Goal: Find specific page/section: Find specific page/section

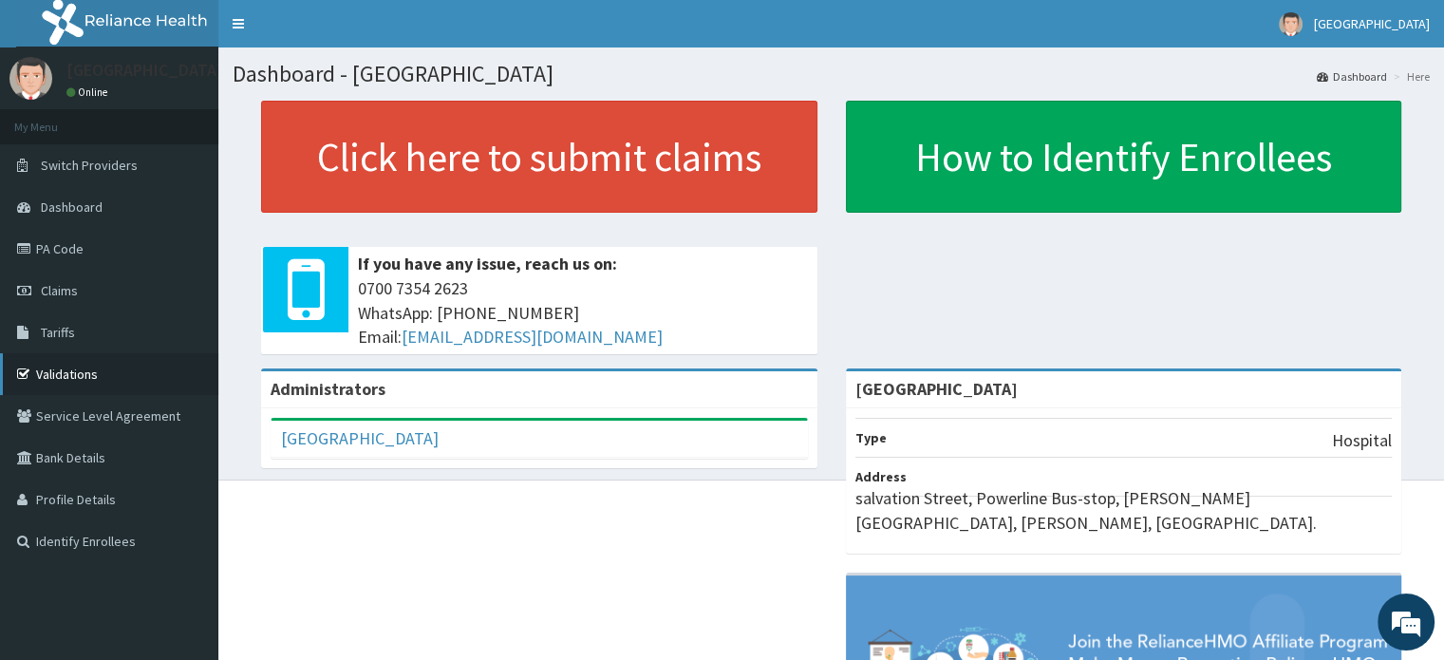
click at [117, 366] on link "Validations" at bounding box center [109, 374] width 218 height 42
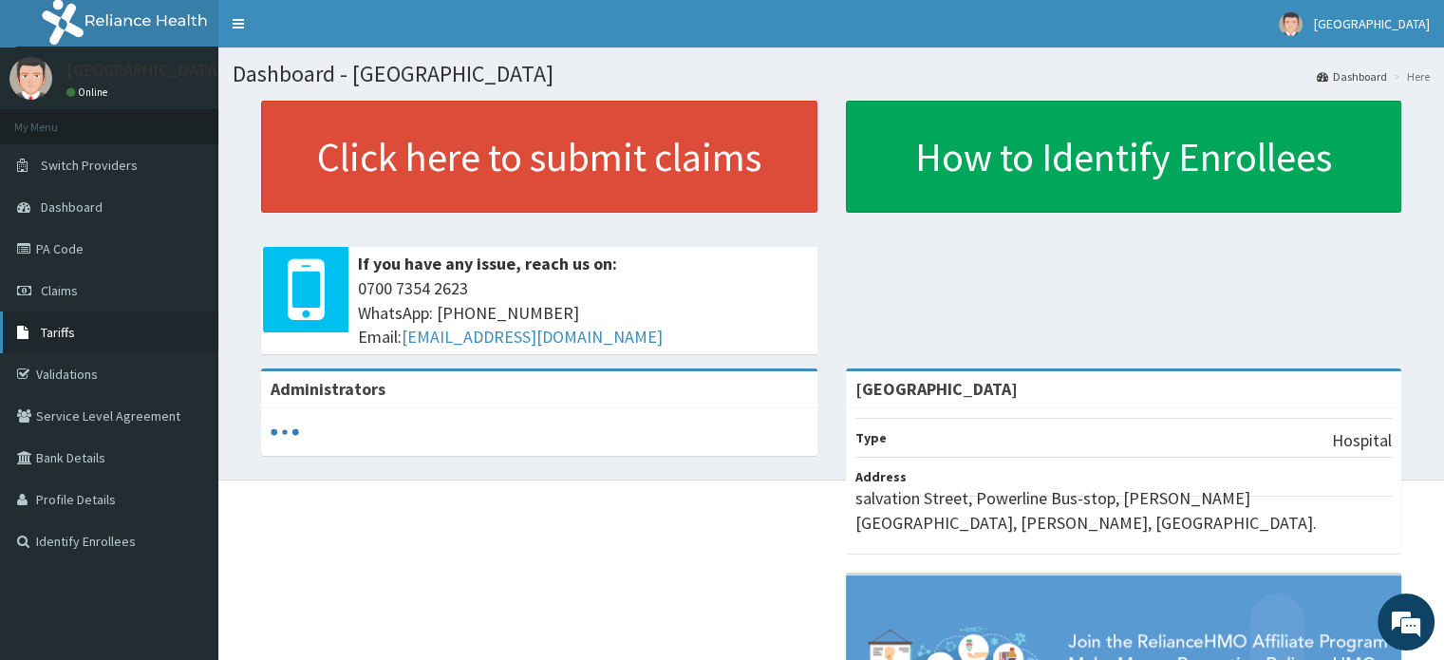
click at [118, 341] on link "Tariffs" at bounding box center [109, 332] width 218 height 42
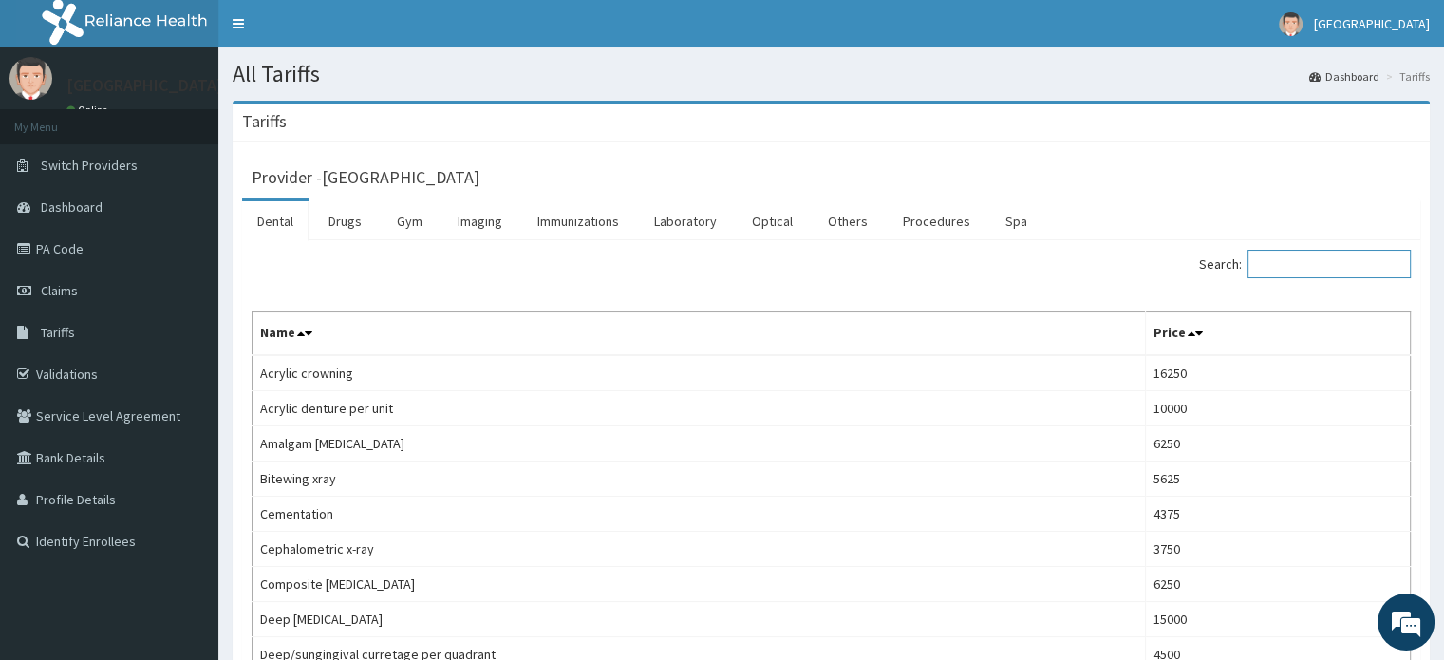
click at [1333, 261] on input "Search:" at bounding box center [1328, 264] width 163 height 28
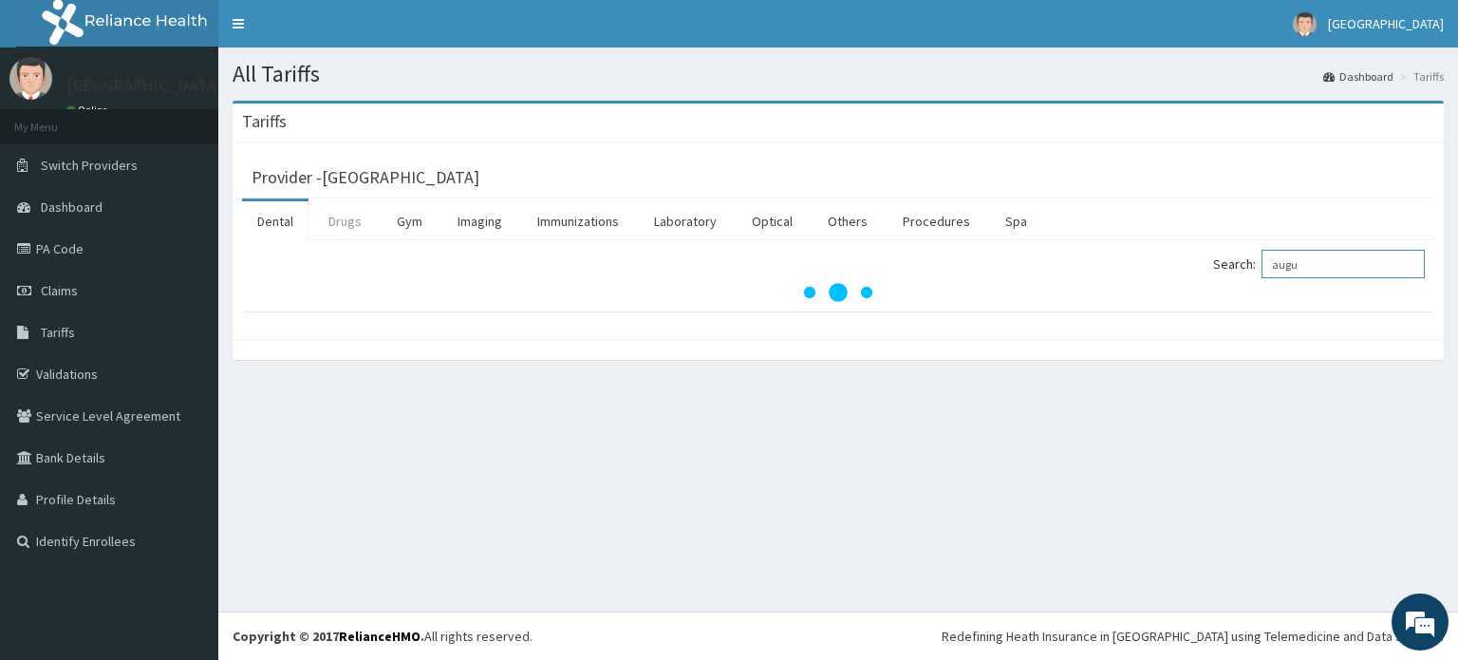
type input "augu"
click at [333, 223] on link "Drugs" at bounding box center [345, 221] width 64 height 40
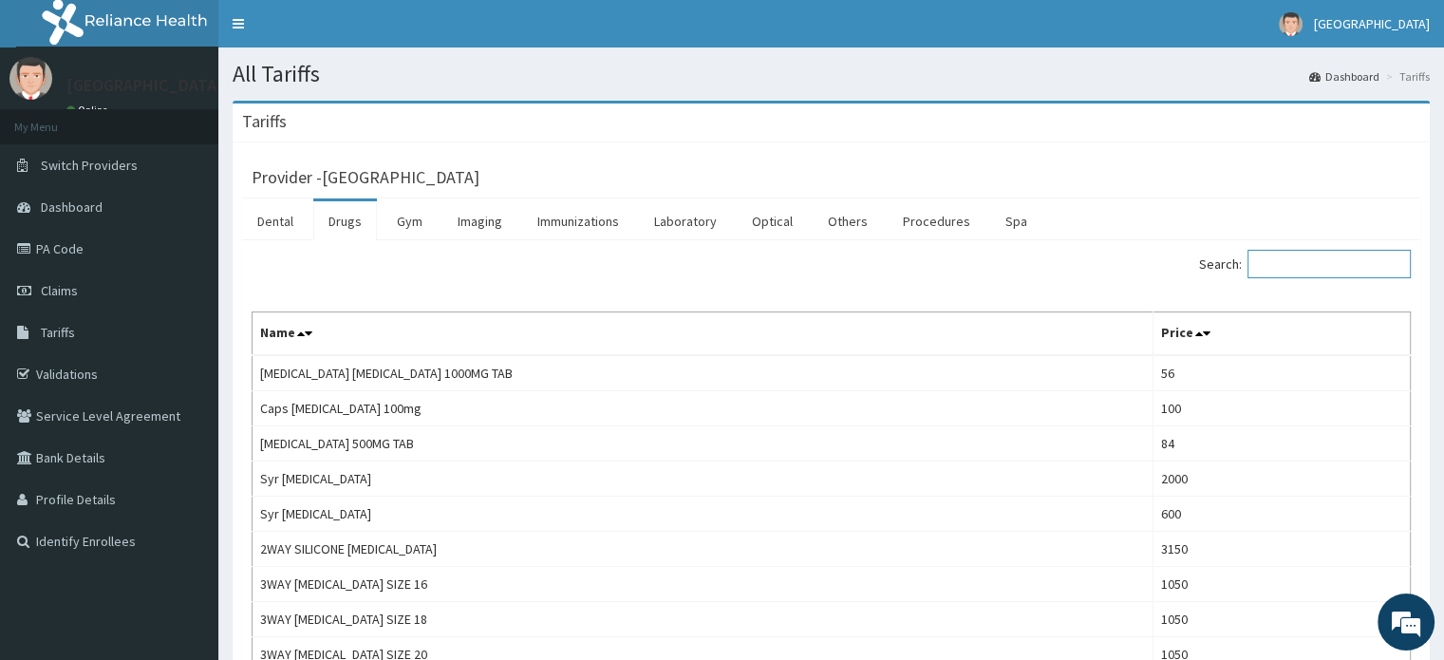
click at [1330, 260] on input "Search:" at bounding box center [1328, 264] width 163 height 28
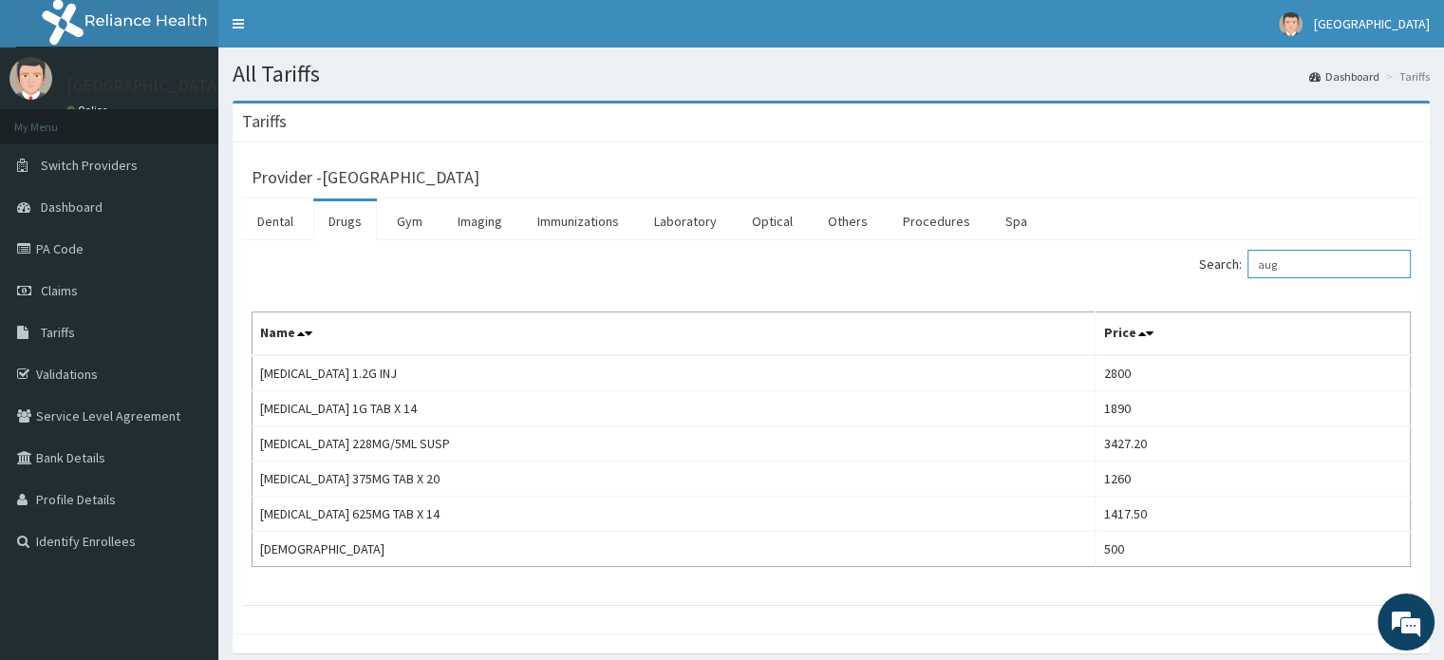
type input "aug"
